Goal: Submit feedback/report problem

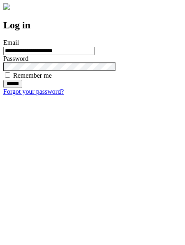
type input "**********"
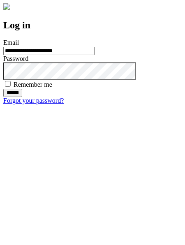
click at [22, 97] on input "******" at bounding box center [12, 93] width 19 height 8
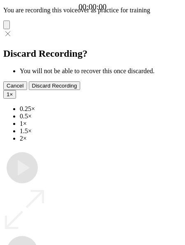
type input "**********"
